Goal: Check status: Check status

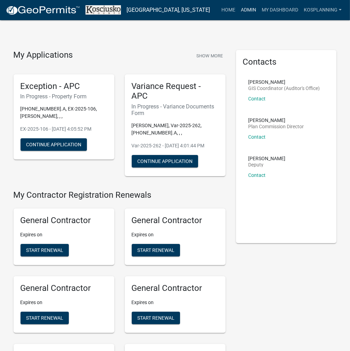
click at [248, 10] on link "Admin" at bounding box center [248, 9] width 21 height 13
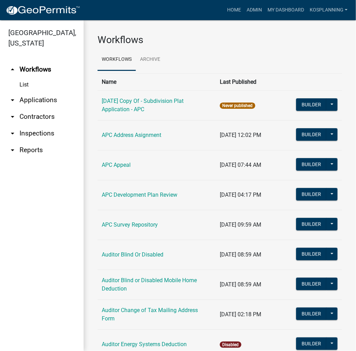
click at [45, 103] on link "arrow_drop_down Applications" at bounding box center [41, 100] width 83 height 17
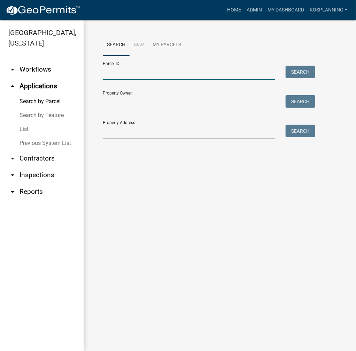
click at [126, 79] on input "Parcel ID:" at bounding box center [189, 73] width 172 height 14
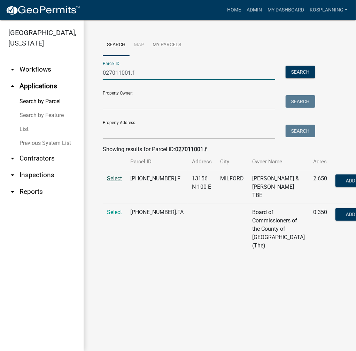
type input "027011001.f"
click at [114, 182] on span "Select" at bounding box center [114, 178] width 15 height 7
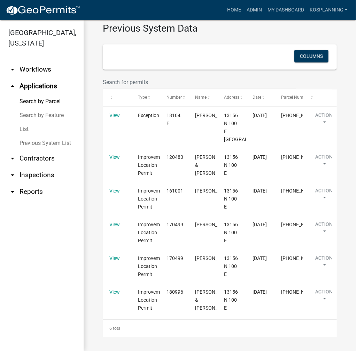
scroll to position [487, 0]
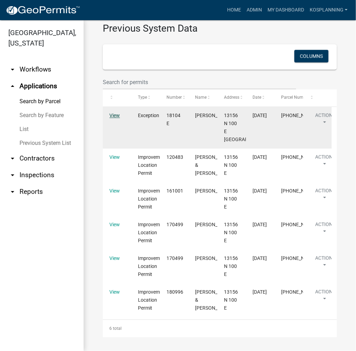
click at [111, 119] on link "View" at bounding box center [114, 116] width 10 height 6
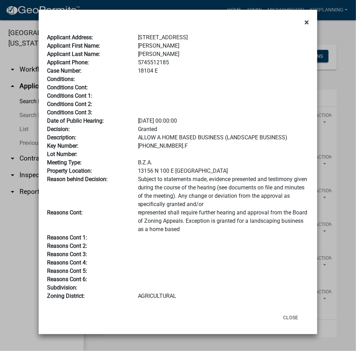
click at [306, 21] on span "×" at bounding box center [306, 22] width 5 height 10
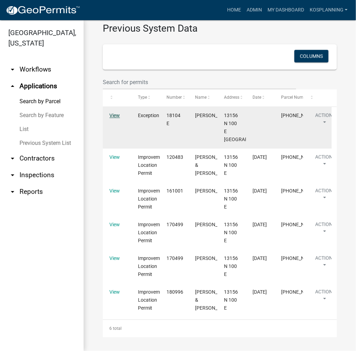
click at [113, 119] on link "View" at bounding box center [114, 116] width 10 height 6
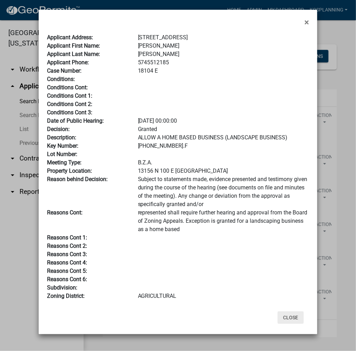
click at [294, 316] on button "Close" at bounding box center [290, 318] width 26 height 13
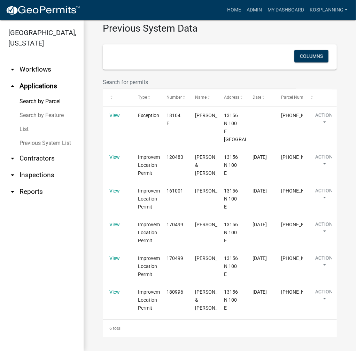
scroll to position [564, 0]
